Goal: Navigation & Orientation: Go to known website

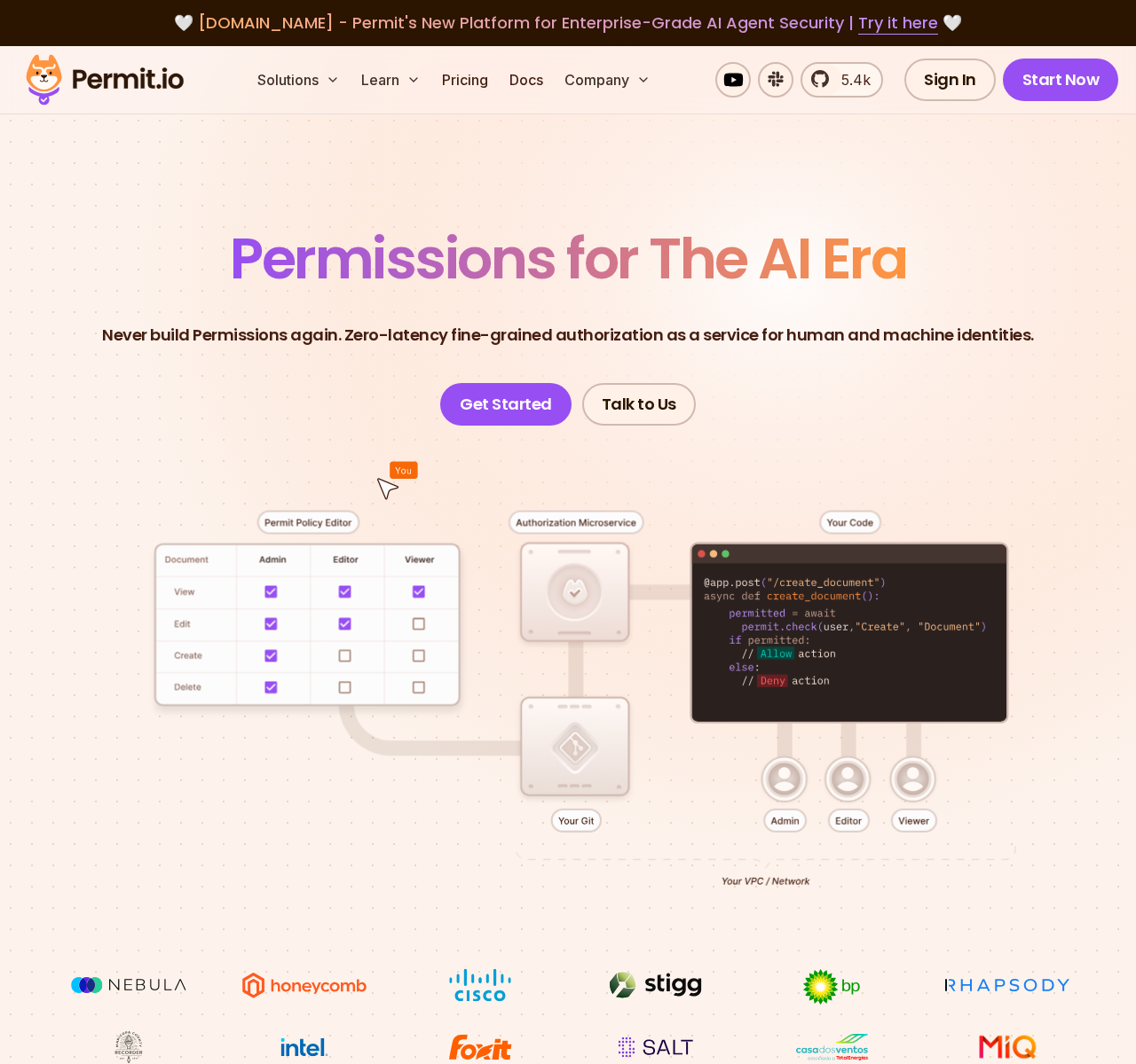
scroll to position [8768, 0]
